Goal: Find specific page/section: Find specific page/section

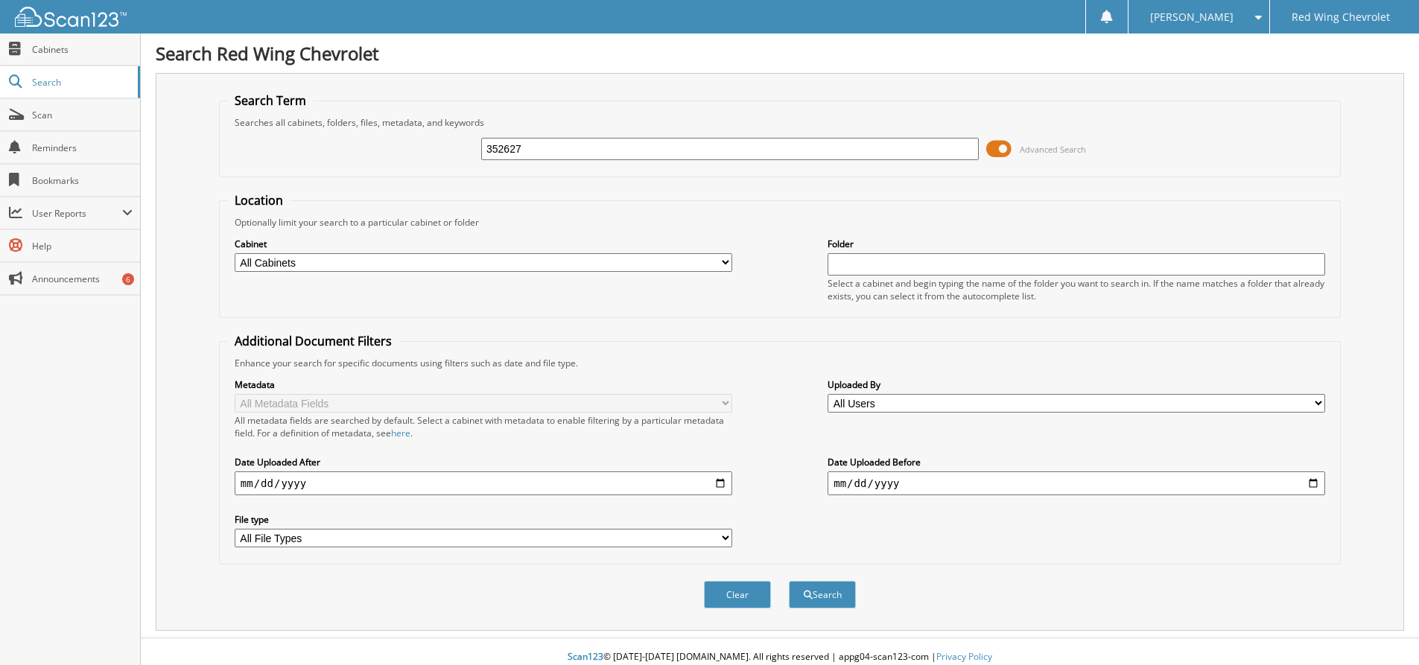
type input "352627"
click at [432, 258] on select "All Cabinets CHEV CAR DEALS CHEV SERVICE RO FC CAR DEALS FC SERVICE RO Needs Fi…" at bounding box center [483, 262] width 497 height 19
select select "4050"
click at [235, 253] on select "All Cabinets CHEV CAR DEALS CHEV SERVICE RO FC CAR DEALS FC SERVICE RO Needs Fi…" at bounding box center [483, 262] width 497 height 19
click at [825, 595] on button "Search" at bounding box center [822, 595] width 67 height 28
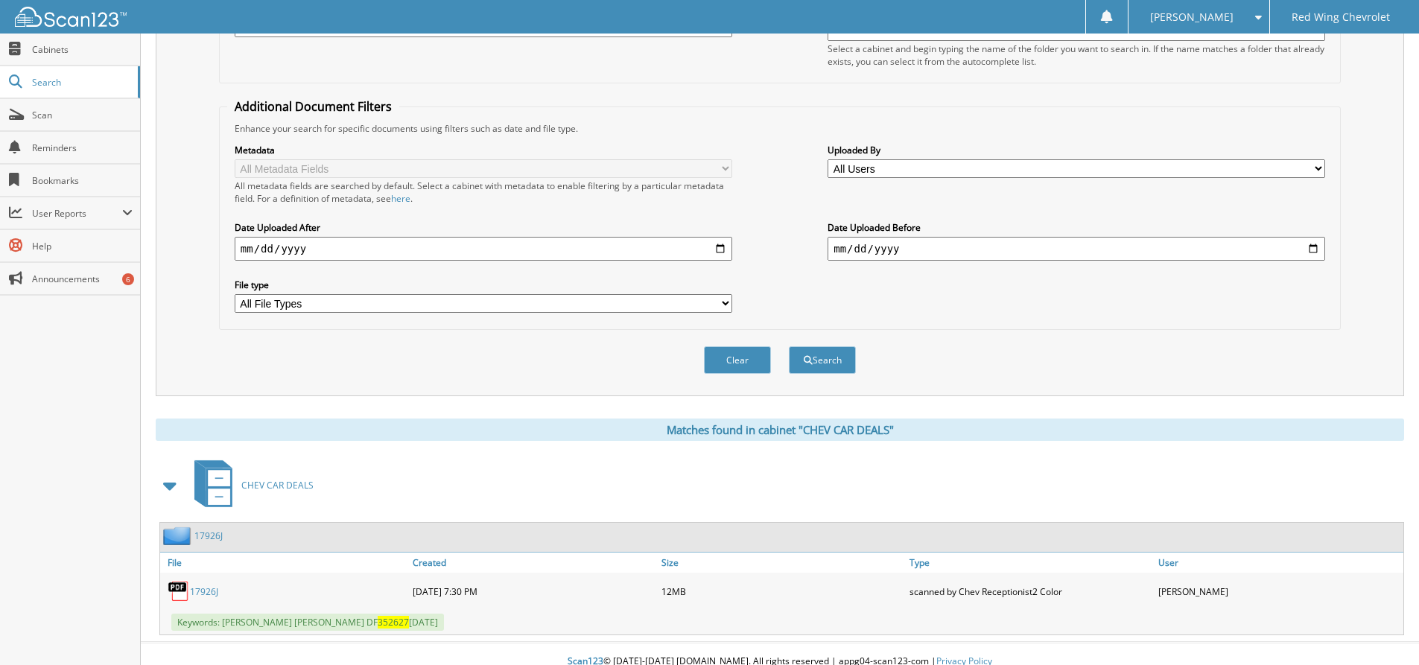
scroll to position [250, 0]
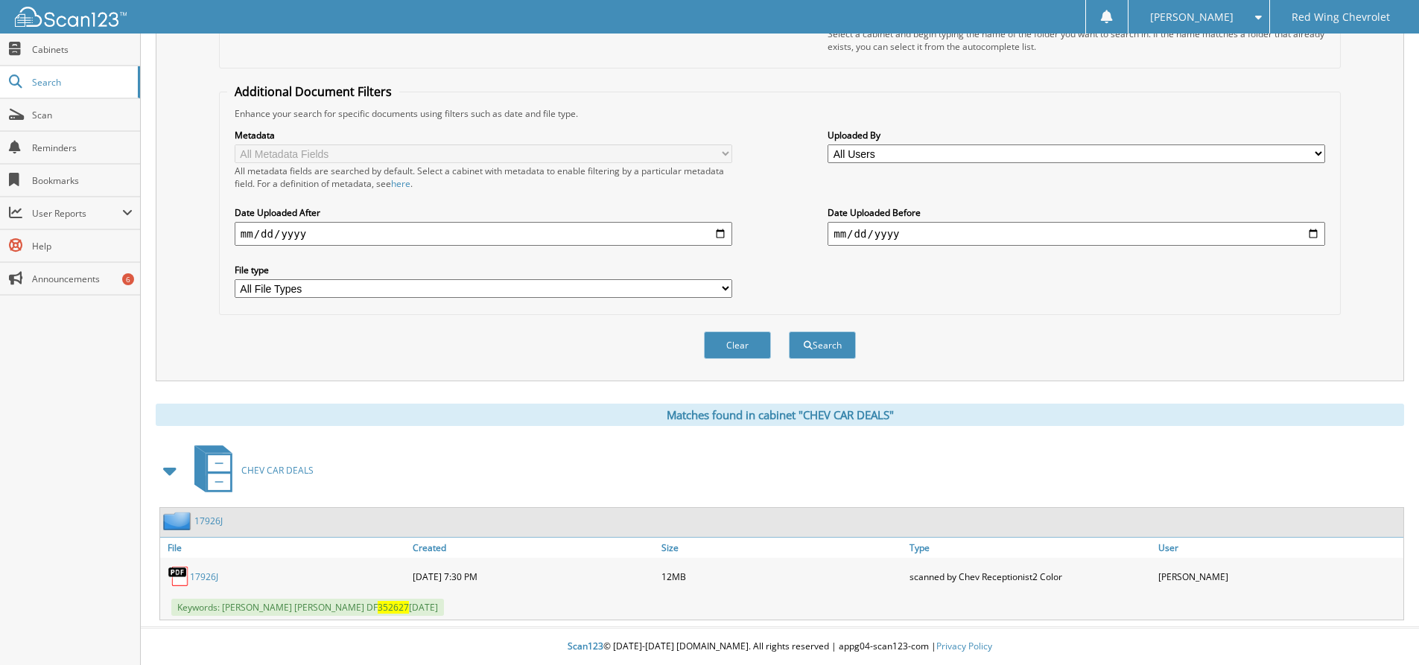
click at [209, 576] on link "17926J" at bounding box center [204, 576] width 28 height 13
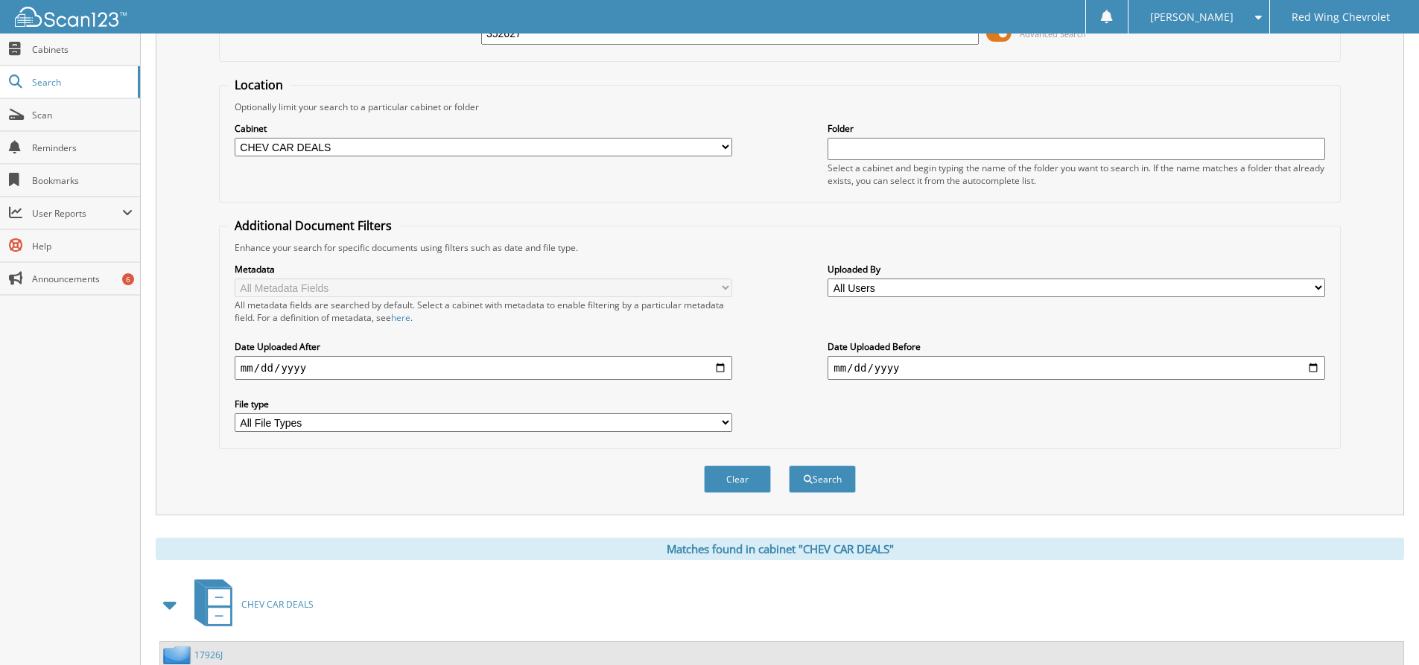
scroll to position [0, 0]
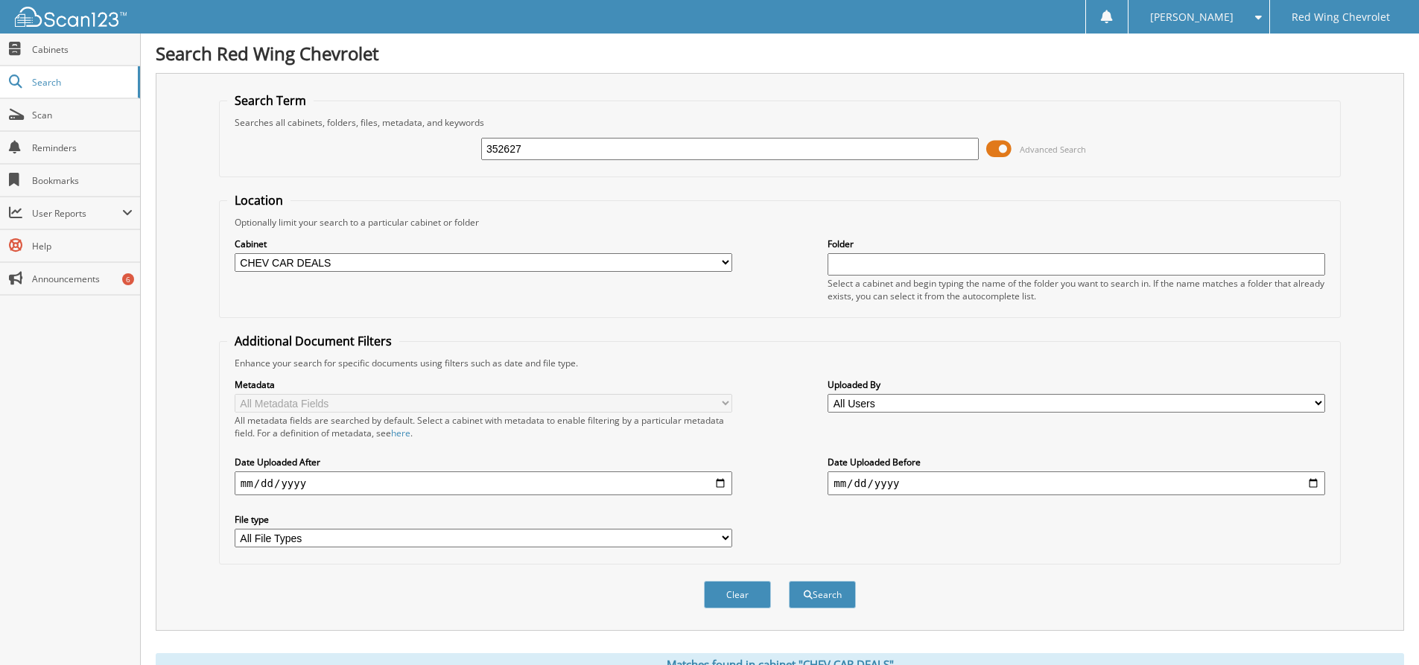
drag, startPoint x: 544, startPoint y: 147, endPoint x: 144, endPoint y: -5, distance: 428.7
click at [144, 0] on html "Shannon B. Settings Logout Red Wing Chevrolet Close Cabinets Search Scan Help" at bounding box center [709, 457] width 1419 height 914
type input "690397"
click at [838, 594] on button "Search" at bounding box center [822, 595] width 67 height 28
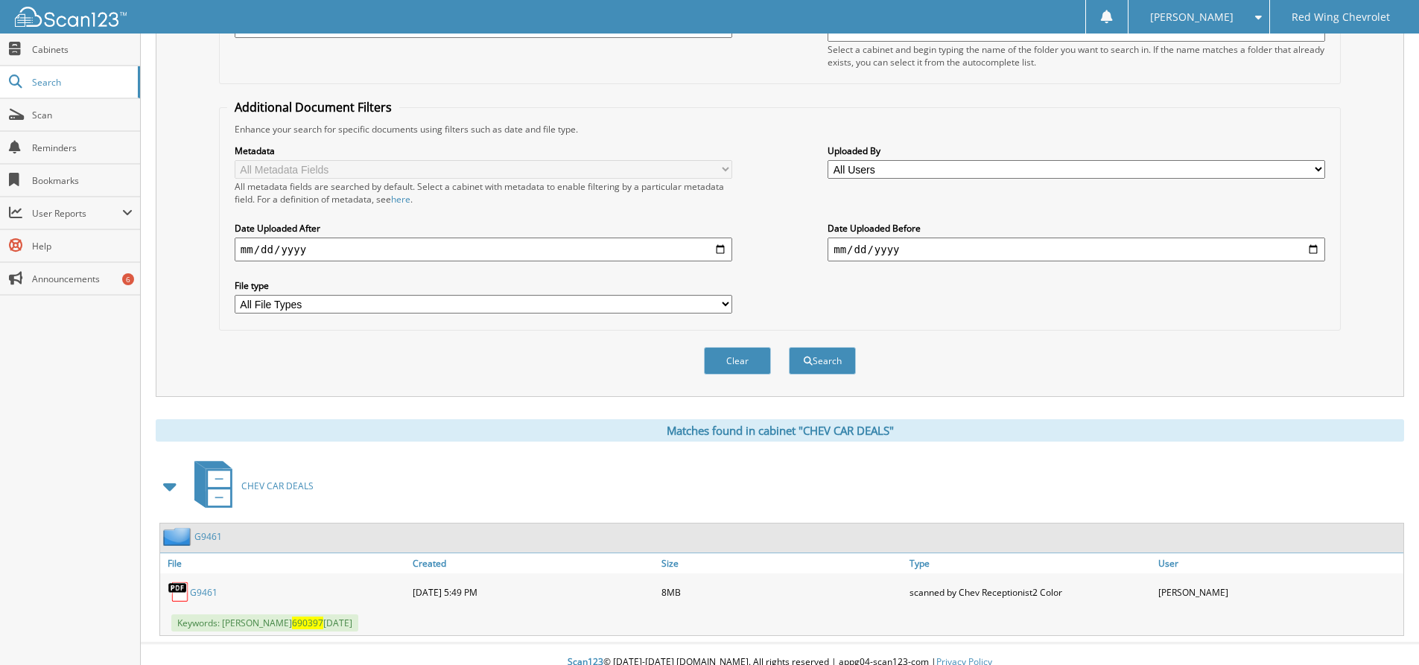
scroll to position [250, 0]
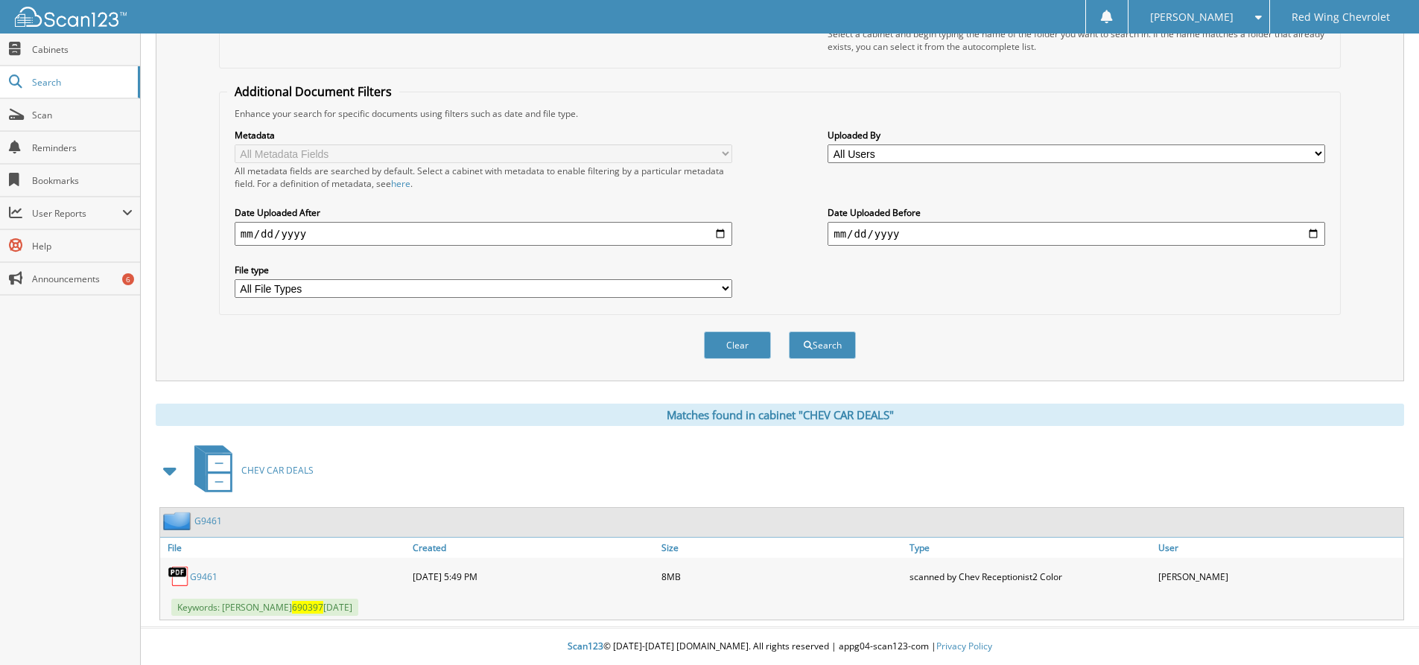
click at [207, 576] on link "G9461" at bounding box center [204, 576] width 28 height 13
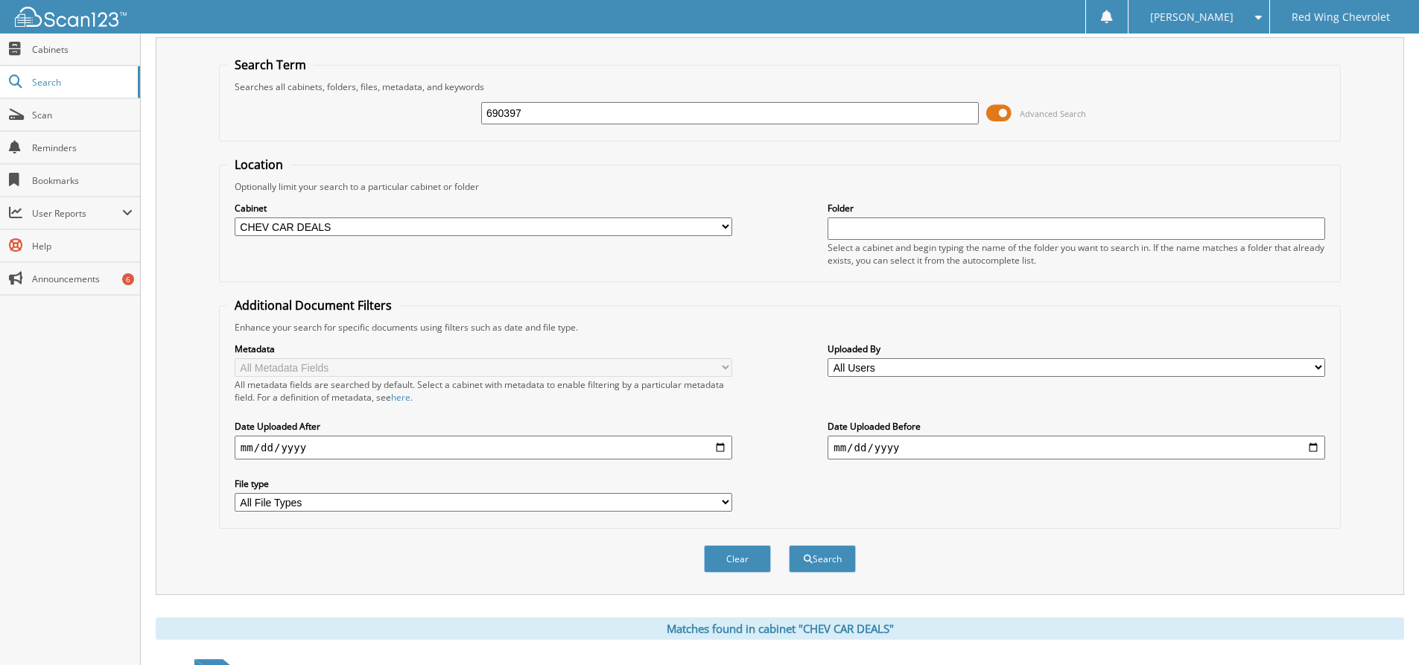
scroll to position [0, 0]
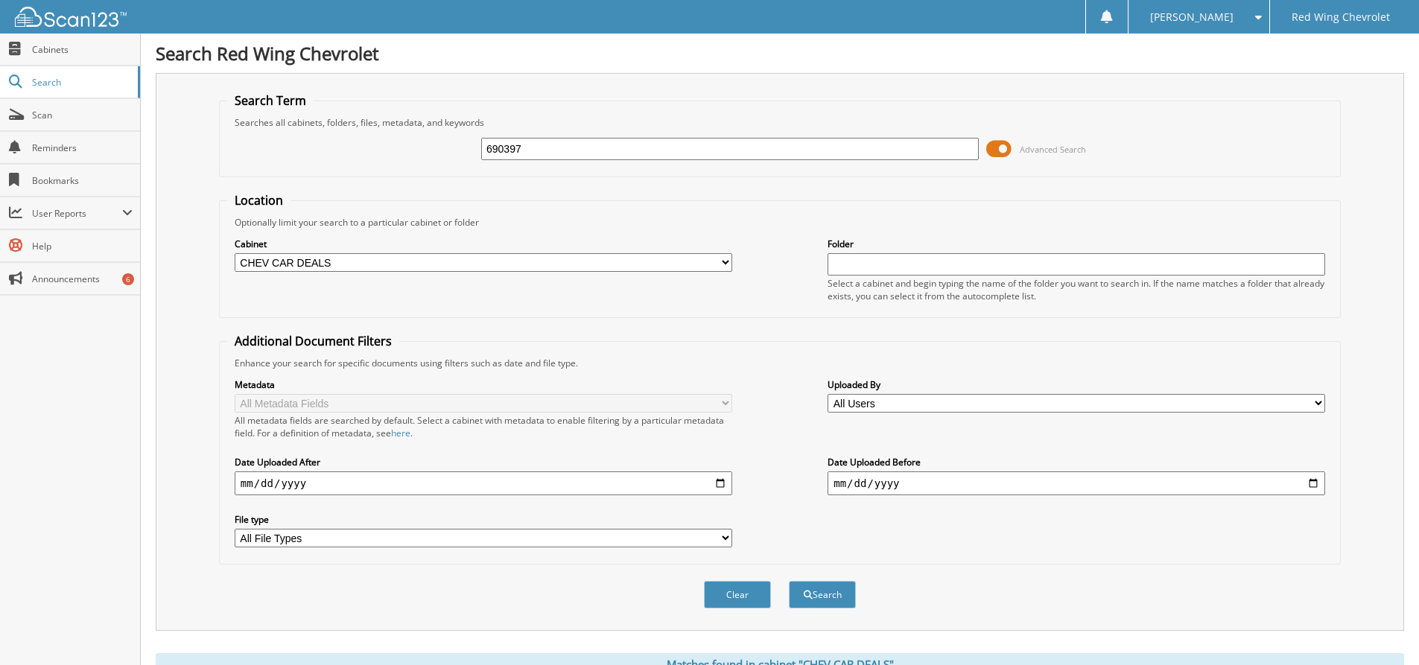
drag, startPoint x: 334, startPoint y: 109, endPoint x: 0, endPoint y: -38, distance: 365.4
click at [0, 0] on html "[PERSON_NAME] Settings Logout Red Wing Chevrolet Close Cabinets Search Scan Help" at bounding box center [709, 457] width 1419 height 914
type input "143320"
click at [834, 596] on button "Search" at bounding box center [822, 595] width 67 height 28
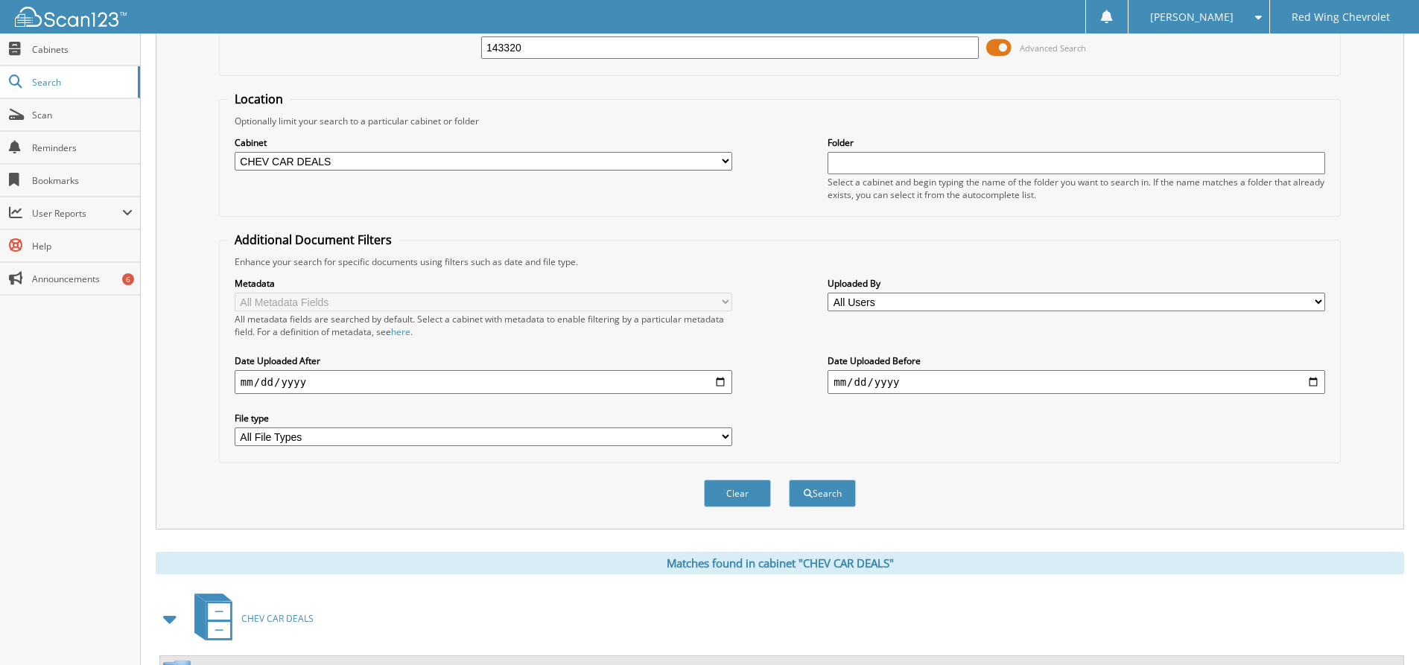
scroll to position [250, 0]
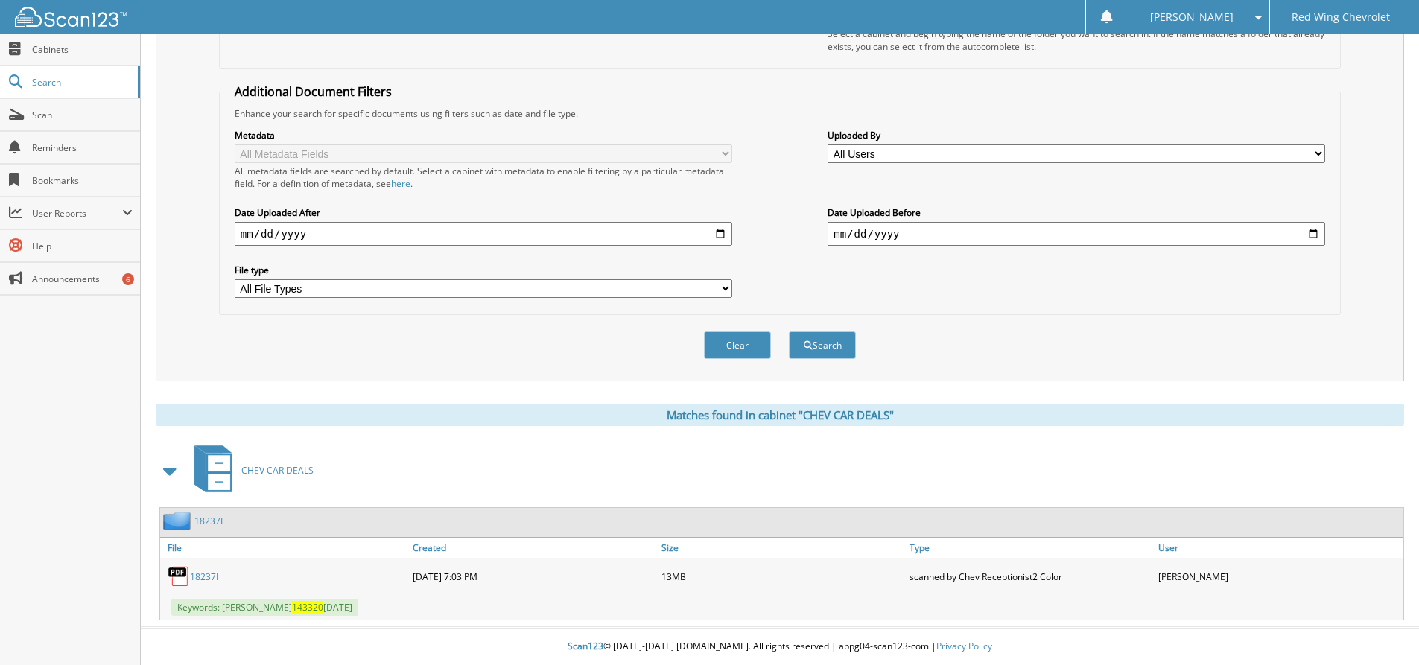
click at [204, 570] on link "18237I" at bounding box center [204, 576] width 28 height 13
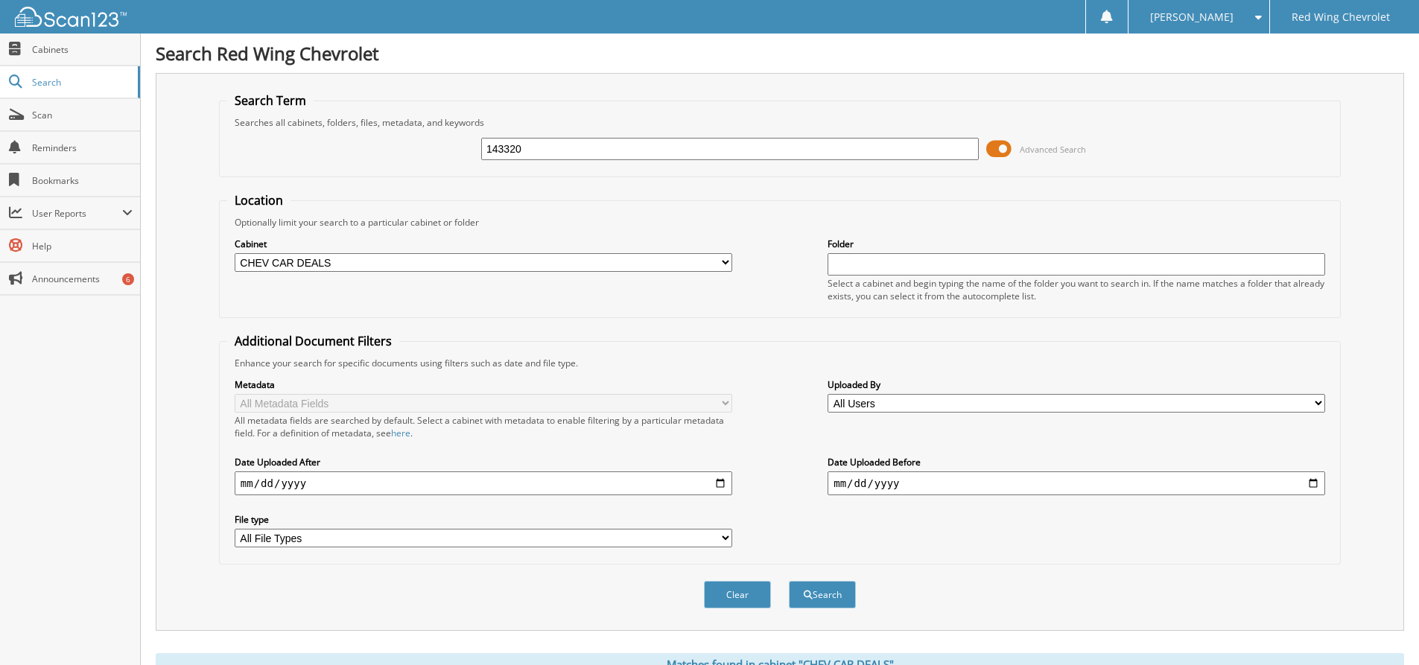
click at [635, 149] on input "143320" at bounding box center [729, 149] width 497 height 22
type input "1"
type input "157223"
click at [840, 595] on button "Search" at bounding box center [822, 595] width 67 height 28
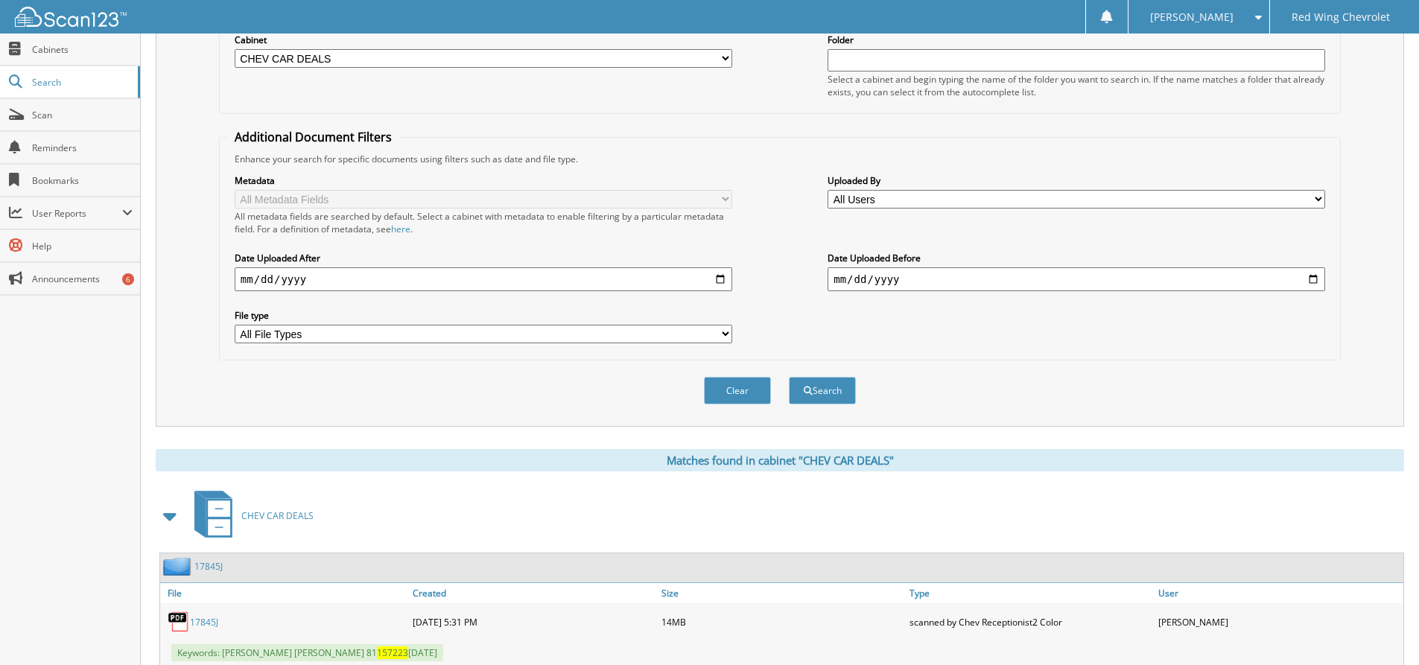
scroll to position [250, 0]
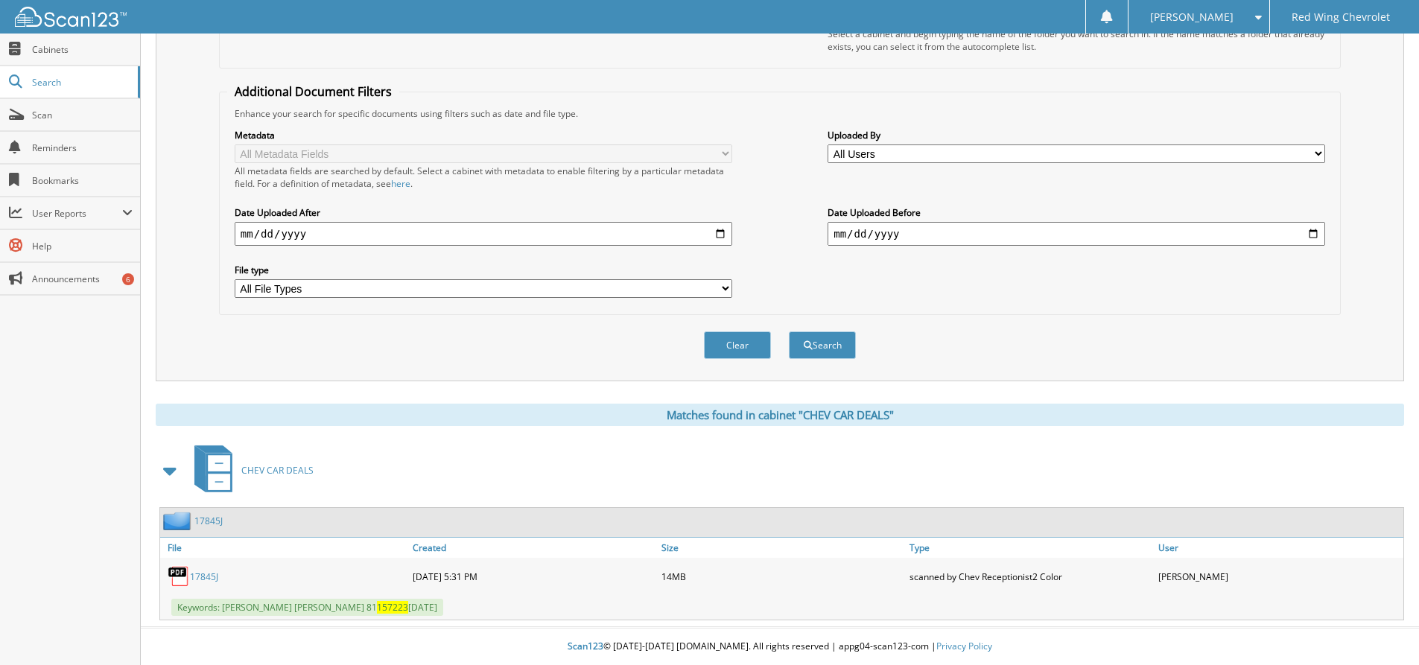
click at [209, 573] on link "17845J" at bounding box center [204, 576] width 28 height 13
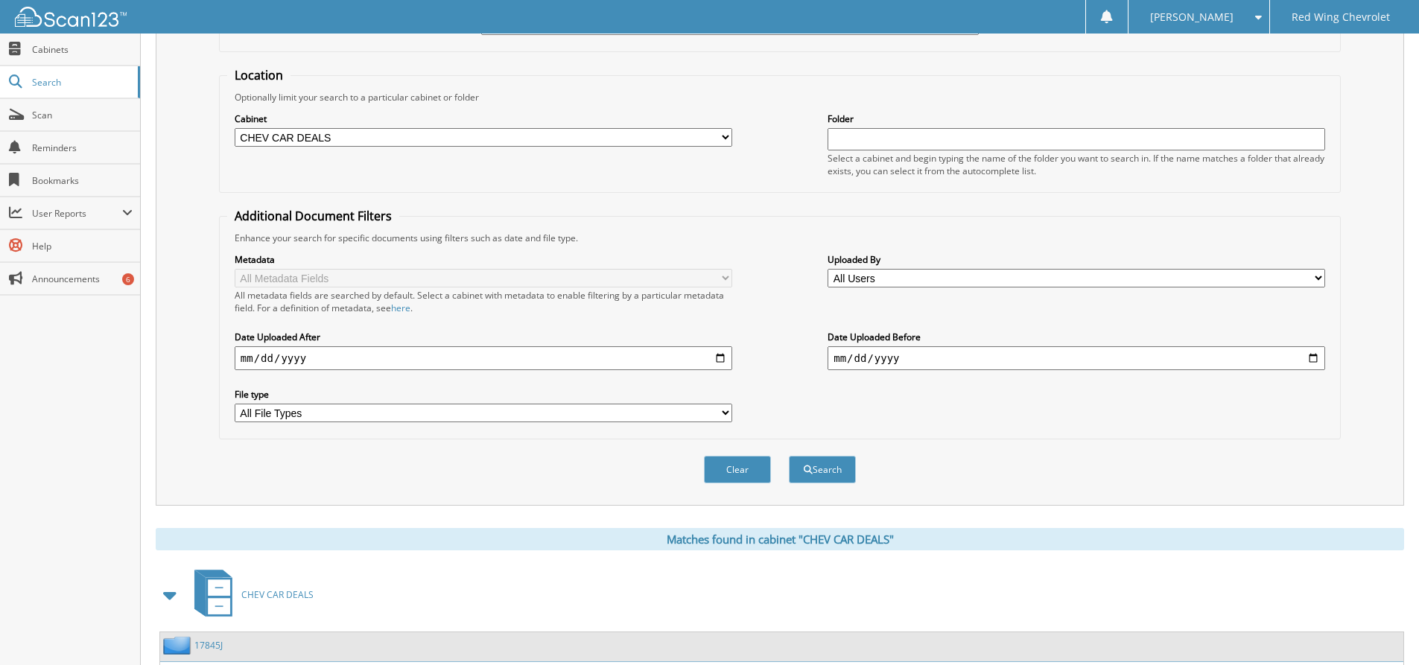
scroll to position [0, 0]
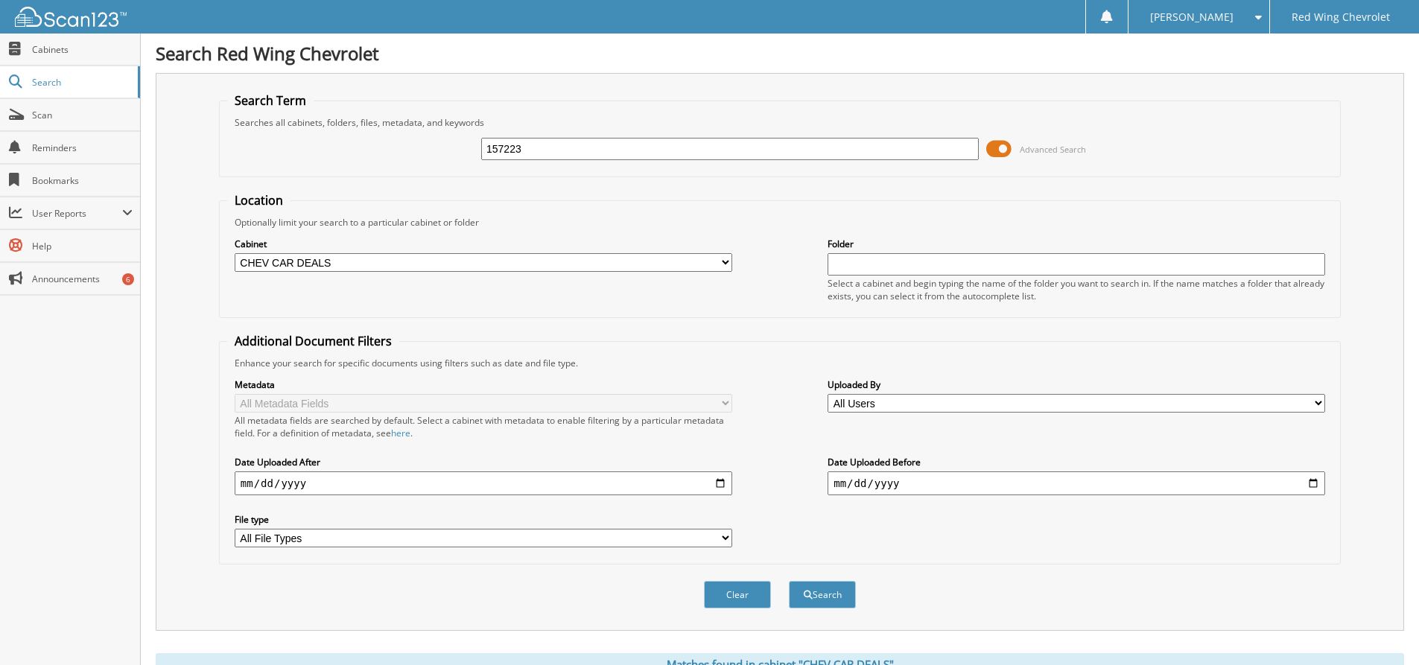
click at [570, 147] on input "157223" at bounding box center [729, 149] width 497 height 22
type input "1"
type input "182962L"
click at [827, 593] on button "Search" at bounding box center [822, 595] width 67 height 28
drag, startPoint x: 535, startPoint y: 147, endPoint x: 203, endPoint y: 71, distance: 340.1
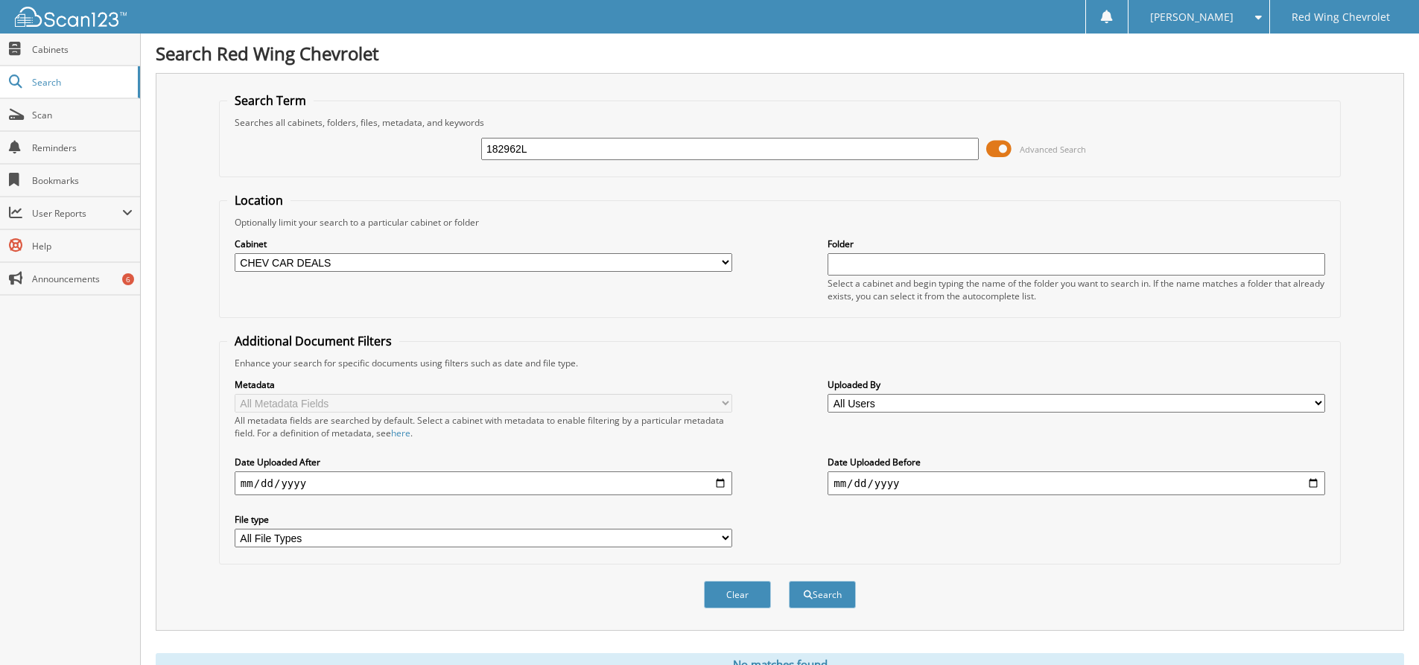
click at [224, 81] on div "Search Term Searches all cabinets, folders, files, metadata, and keywords 18296…" at bounding box center [780, 352] width 1248 height 558
type input "18262L"
click at [824, 600] on button "Search" at bounding box center [822, 595] width 67 height 28
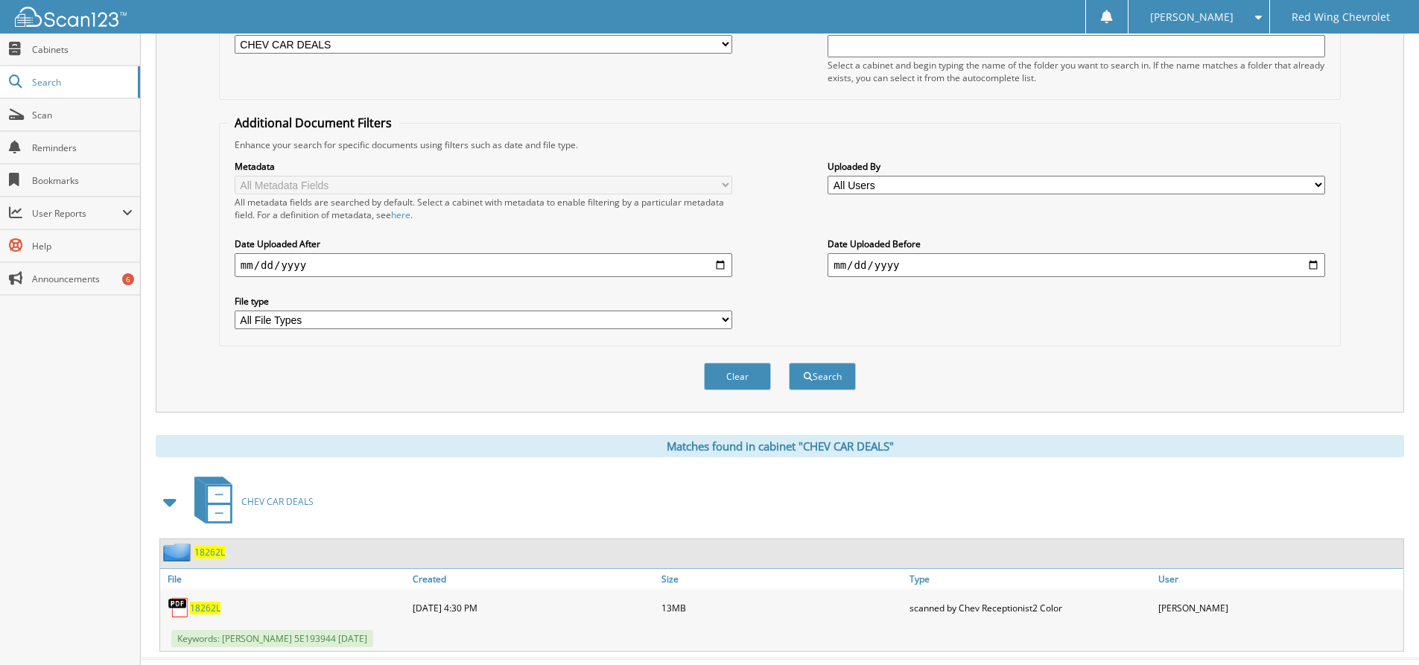
scroll to position [250, 0]
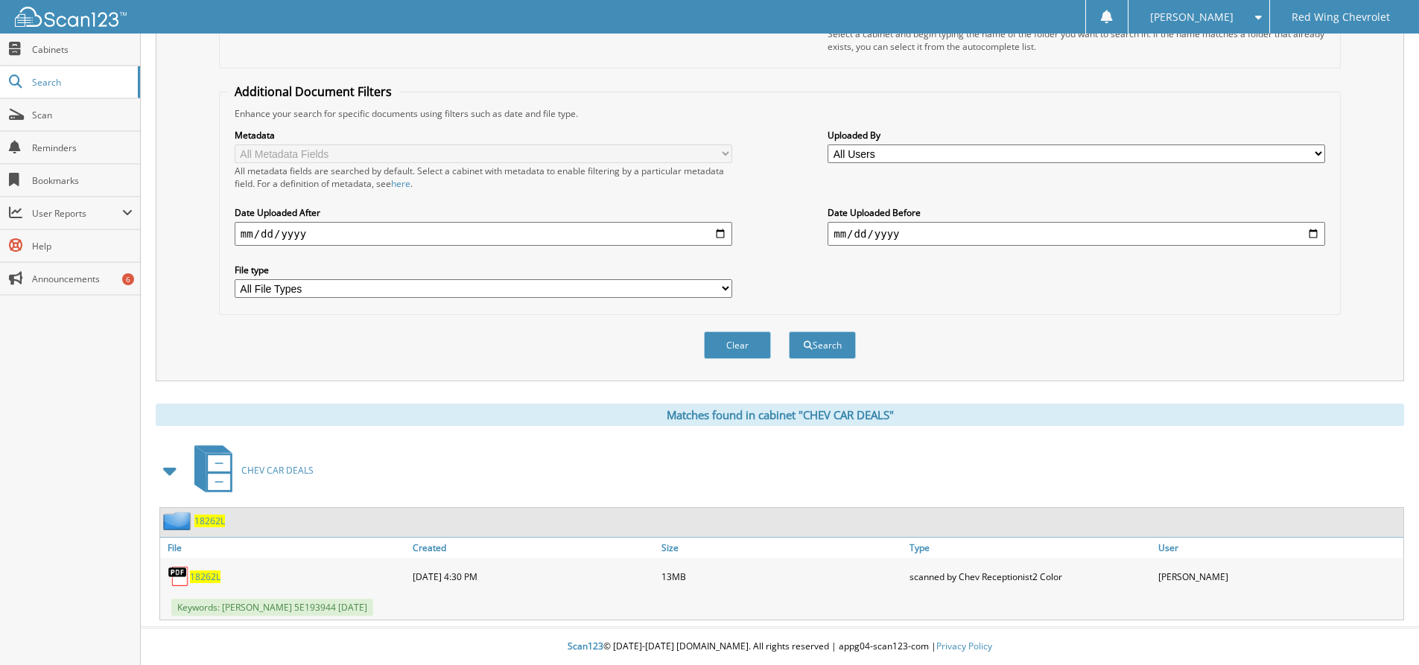
click at [208, 577] on span "18262L" at bounding box center [205, 576] width 31 height 13
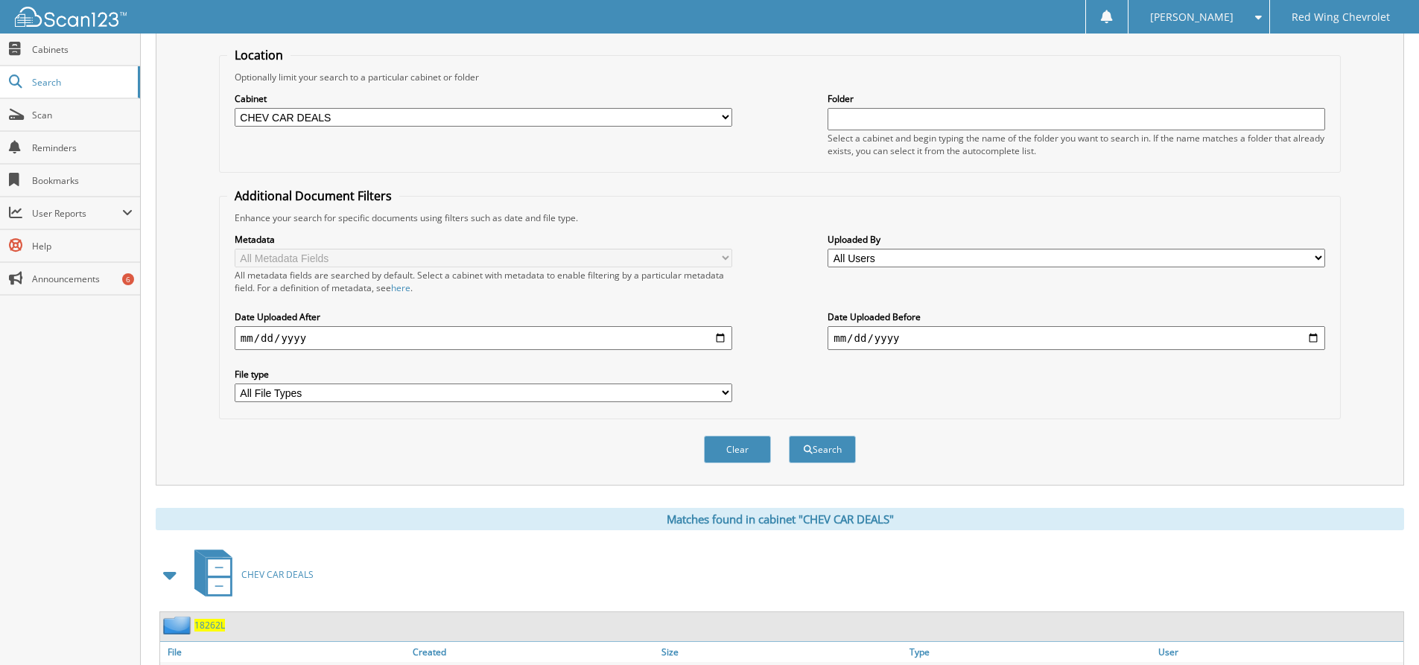
scroll to position [0, 0]
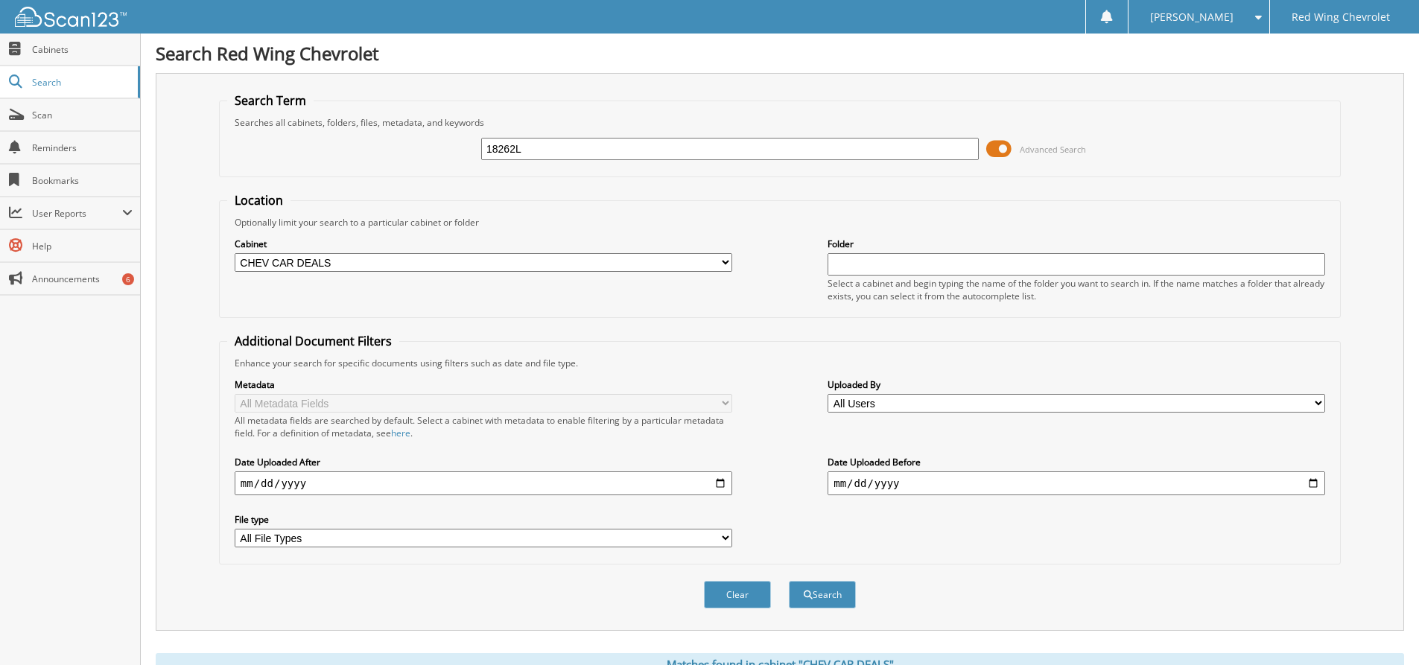
click at [596, 147] on input "18262L" at bounding box center [729, 149] width 497 height 22
type input "18262K"
click at [827, 593] on button "Search" at bounding box center [822, 595] width 67 height 28
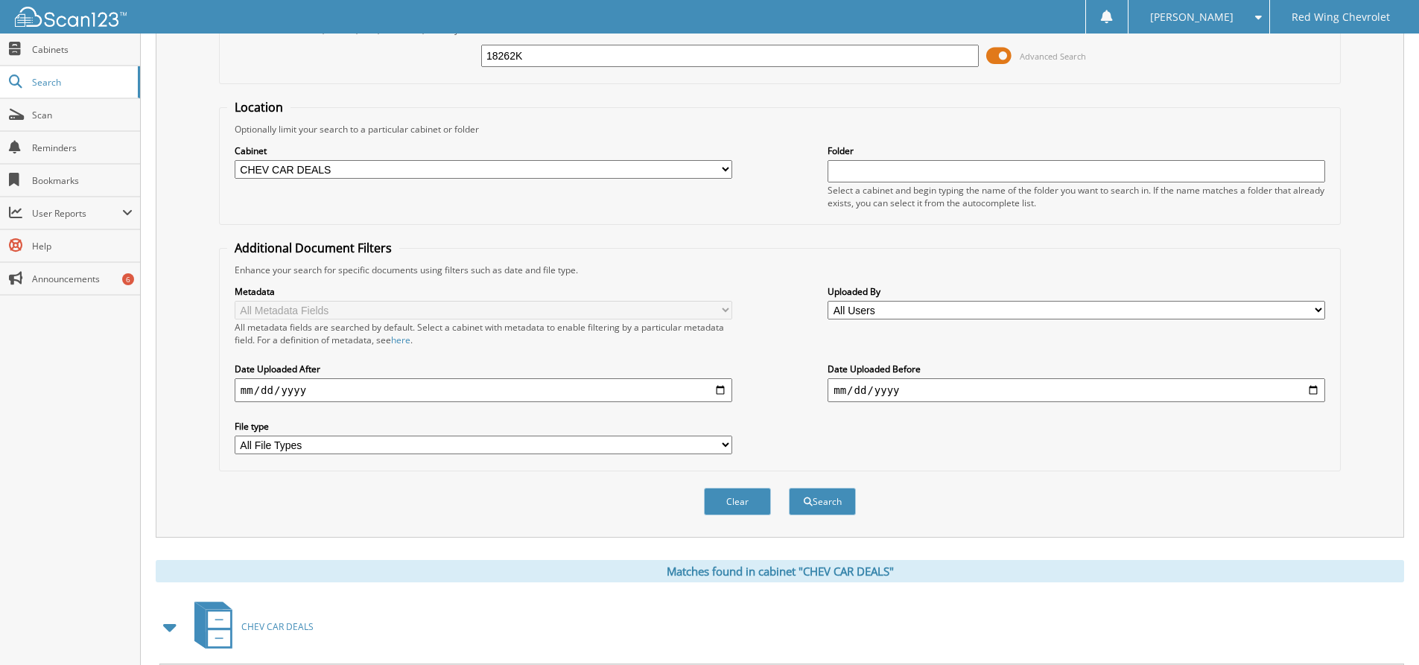
scroll to position [250, 0]
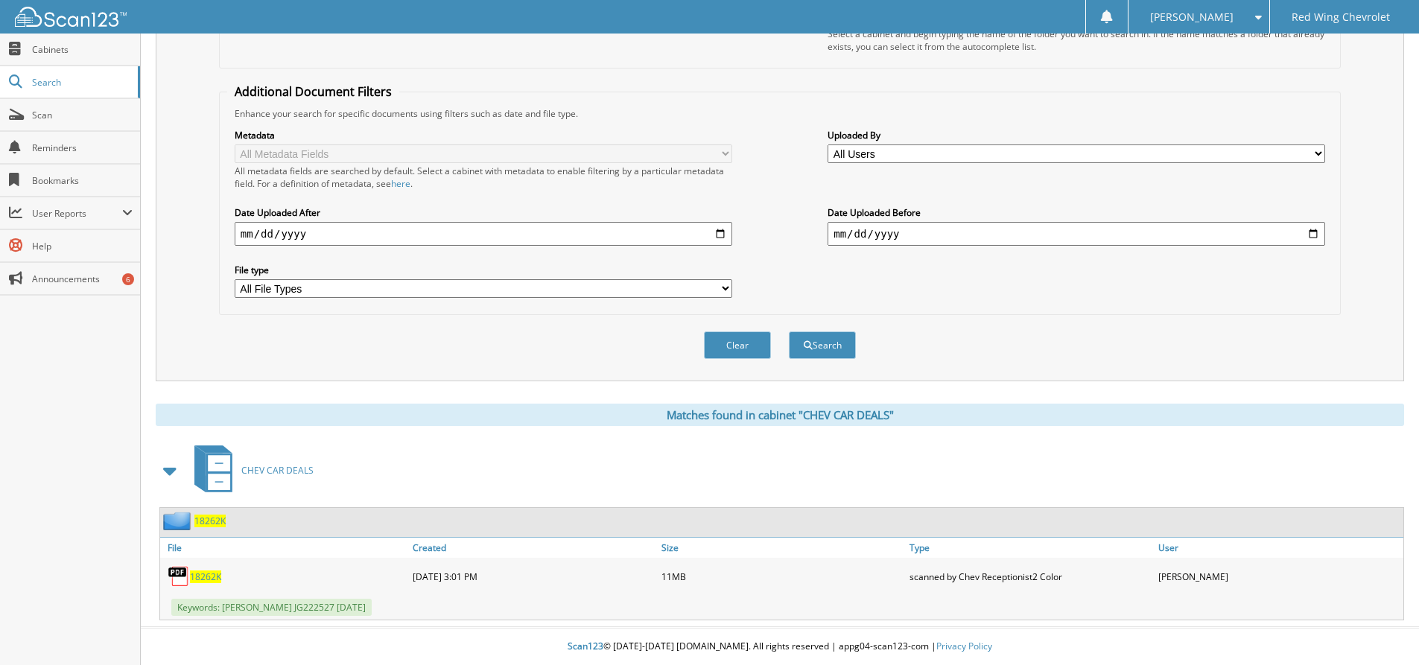
click at [191, 575] on span "18262K" at bounding box center [205, 576] width 31 height 13
click at [201, 575] on span "18262K" at bounding box center [205, 576] width 31 height 13
click at [200, 578] on span "18262K" at bounding box center [205, 576] width 31 height 13
